Goal: Task Accomplishment & Management: Manage account settings

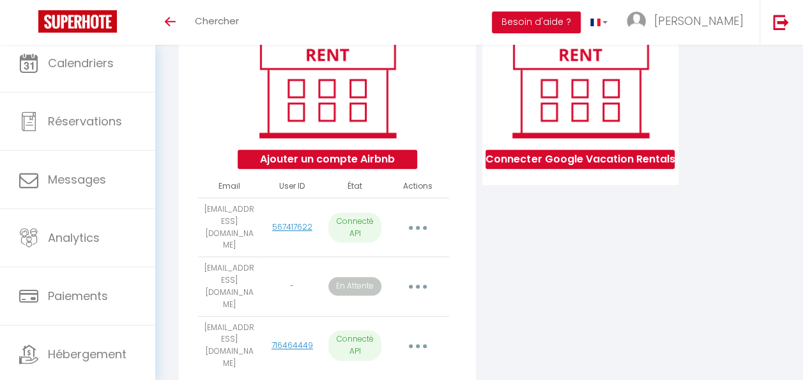
scroll to position [179, 0]
click at [423, 274] on button "button" at bounding box center [418, 286] width 34 height 24
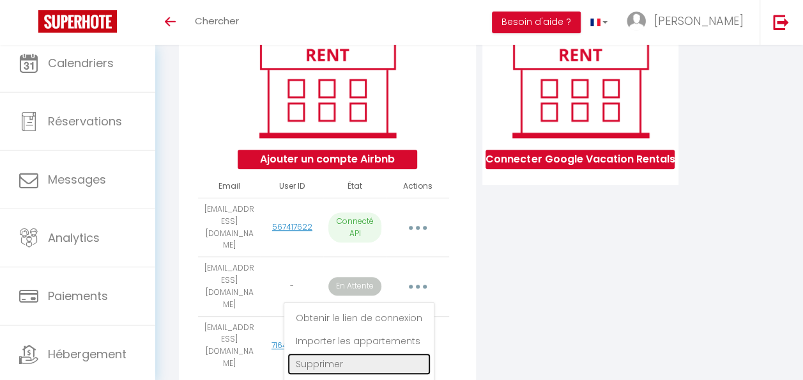
click at [371, 353] on link "Supprimer" at bounding box center [359, 364] width 143 height 22
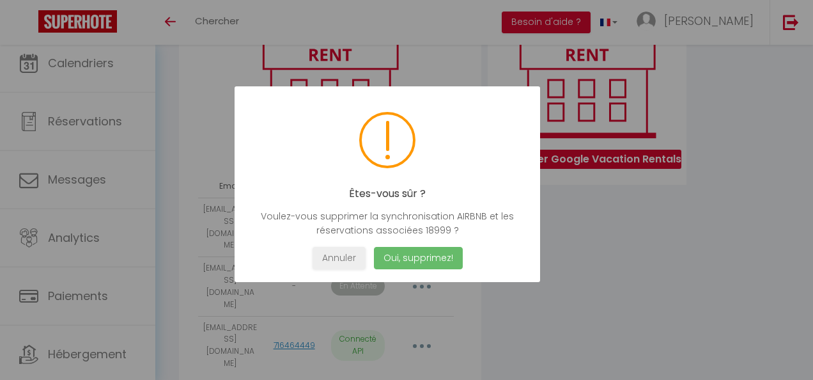
click at [417, 249] on button "Oui, supprimez!" at bounding box center [418, 258] width 89 height 22
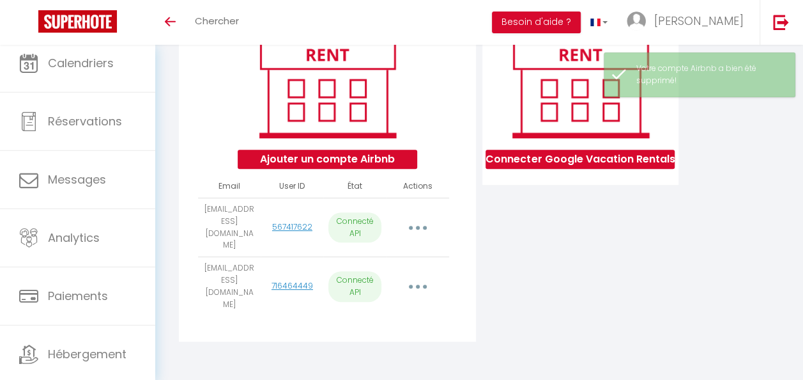
scroll to position [169, 0]
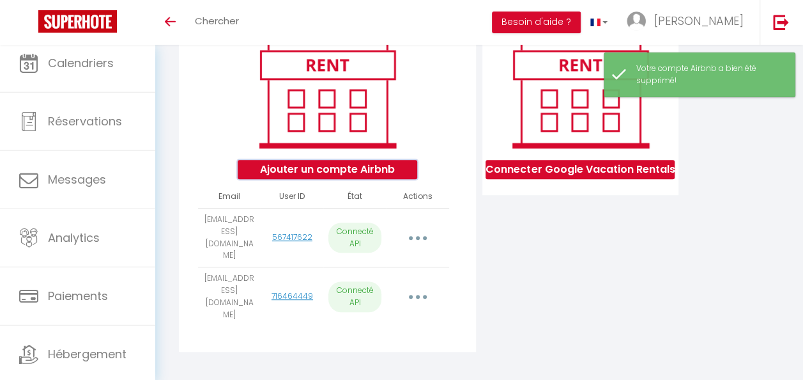
click at [376, 176] on button "Ajouter un compte Airbnb" at bounding box center [328, 169] width 180 height 19
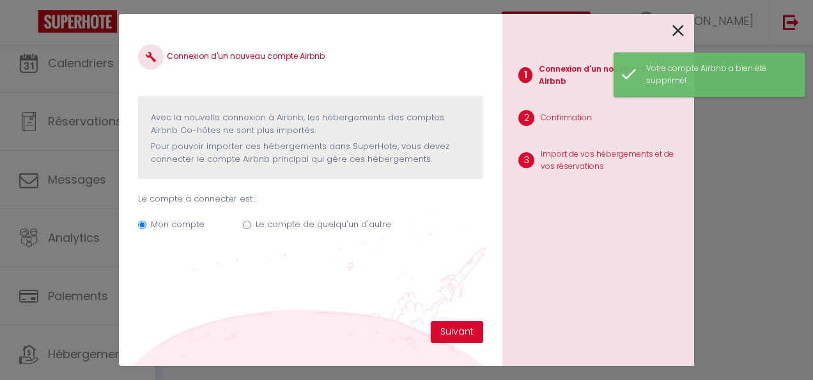
click at [249, 228] on input "Le compte de quelqu'un d'autre" at bounding box center [247, 224] width 8 height 8
radio input "true"
radio input "false"
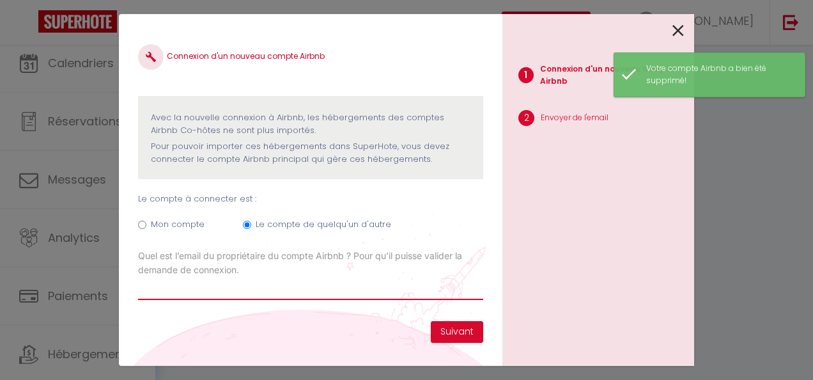
click at [405, 288] on input "Email connexion Airbnb" at bounding box center [310, 288] width 345 height 23
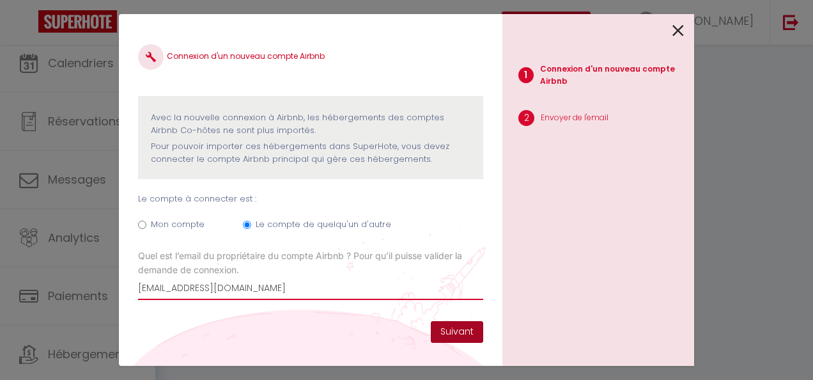
type input "[EMAIL_ADDRESS][DOMAIN_NAME]"
click at [442, 332] on button "Suivant" at bounding box center [457, 332] width 52 height 22
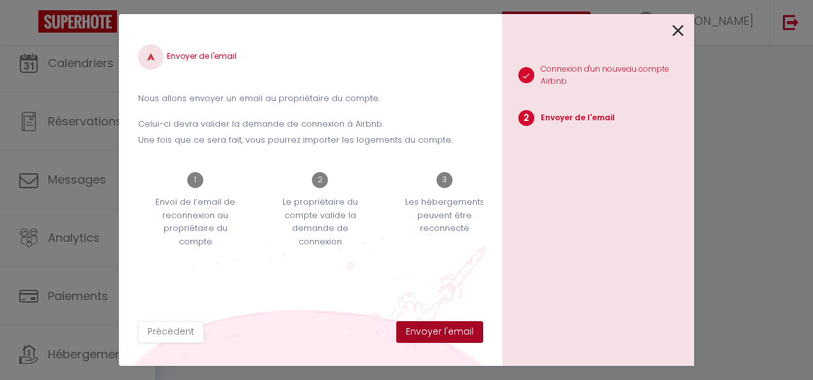
click at [442, 332] on button "Envoyer l'email" at bounding box center [439, 332] width 87 height 22
